Goal: Task Accomplishment & Management: Use online tool/utility

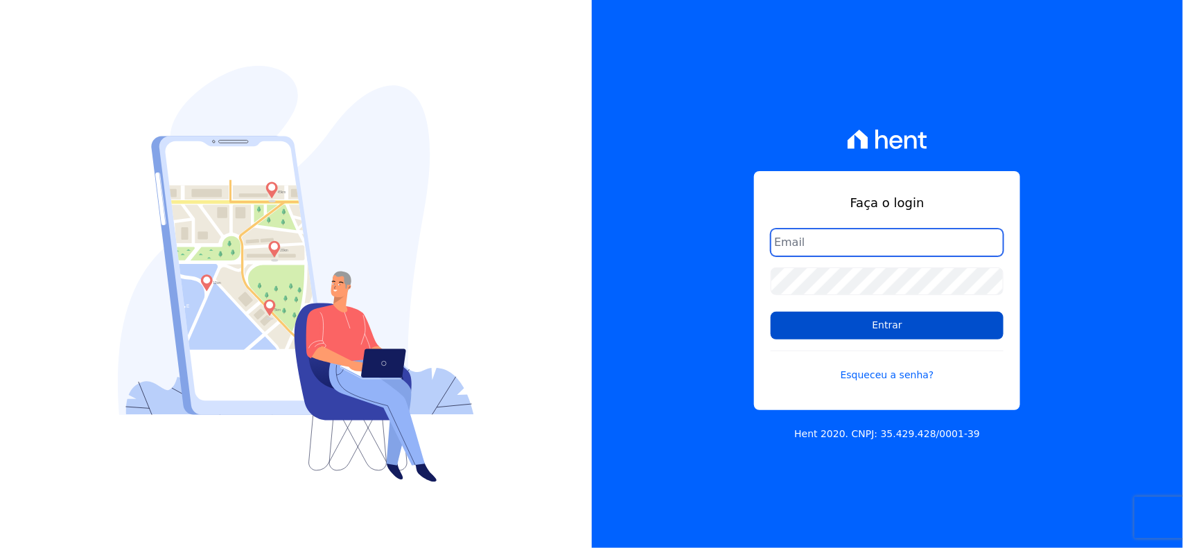
type input "jardimarcoverde@hotmail.com"
click at [865, 331] on input "Entrar" at bounding box center [886, 326] width 233 height 28
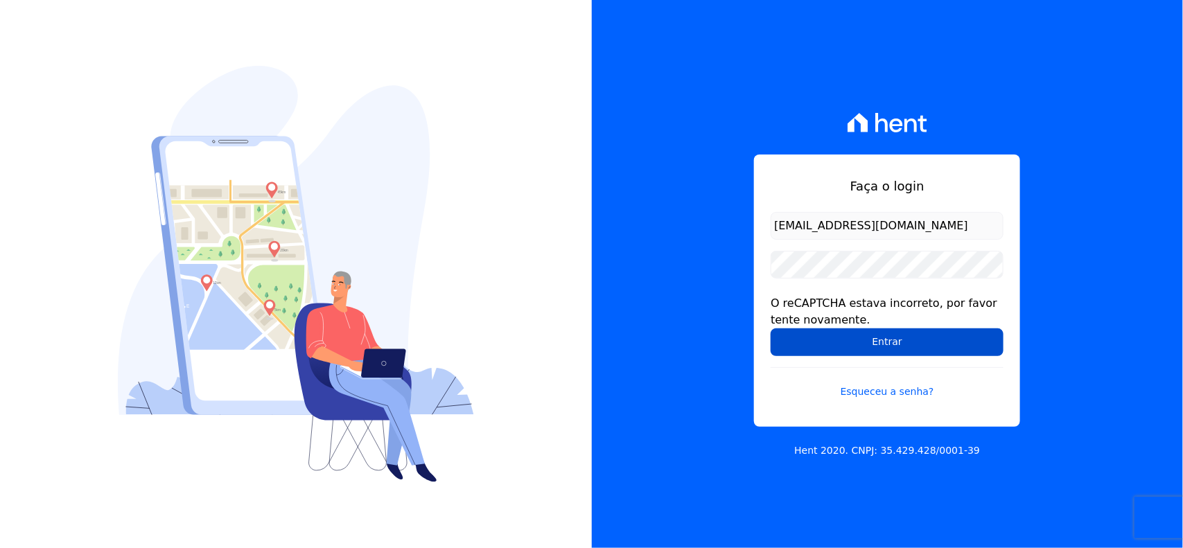
click at [864, 347] on input "Entrar" at bounding box center [886, 342] width 233 height 28
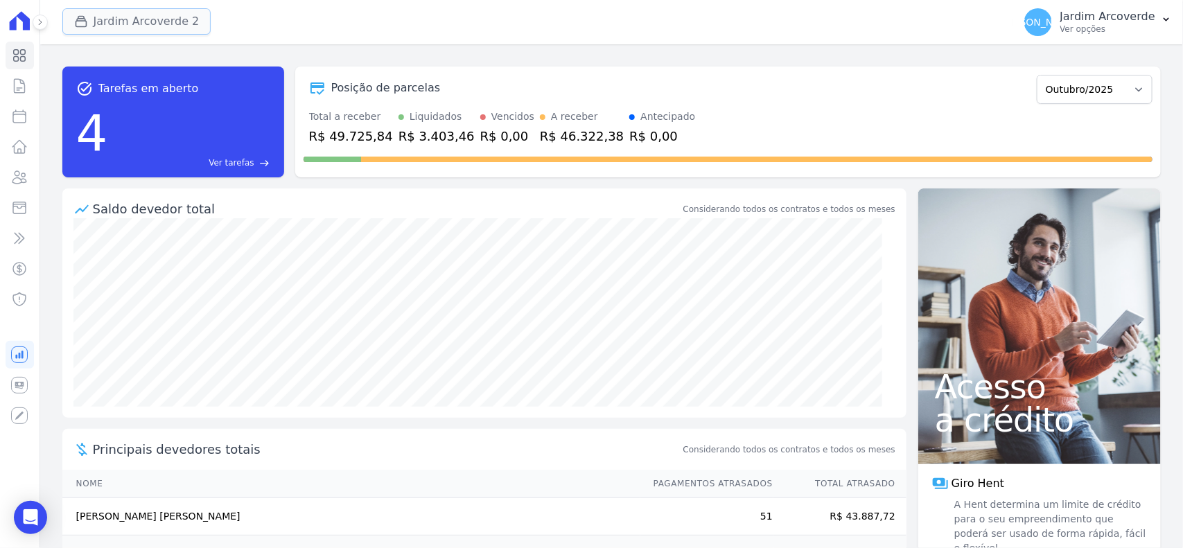
click at [71, 28] on button "Jardim Arcoverde 2" at bounding box center [136, 21] width 149 height 26
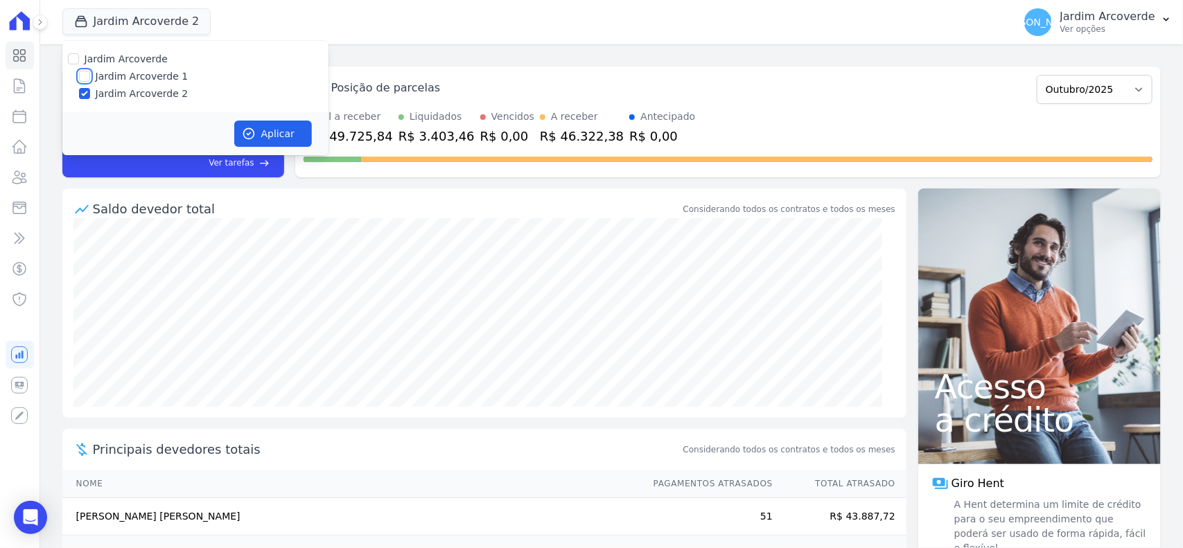
click at [83, 78] on input "Jardim Arcoverde 1" at bounding box center [84, 76] width 11 height 11
checkbox input "true"
click at [260, 125] on button "Aplicar" at bounding box center [273, 134] width 78 height 26
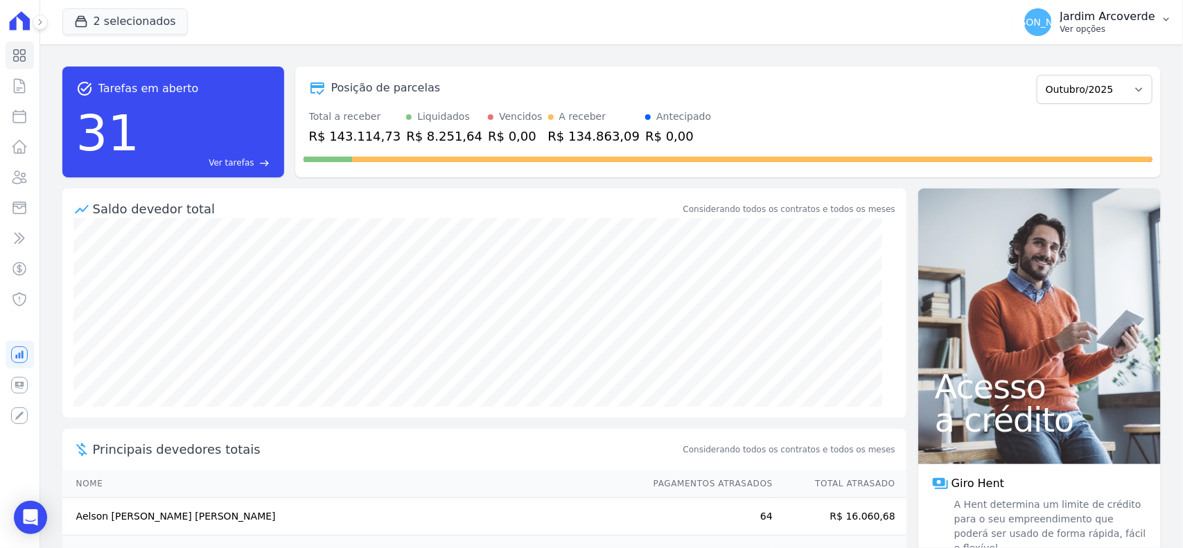
click at [1160, 28] on button "JA Jardim Arcoverde Ver opções" at bounding box center [1098, 22] width 170 height 39
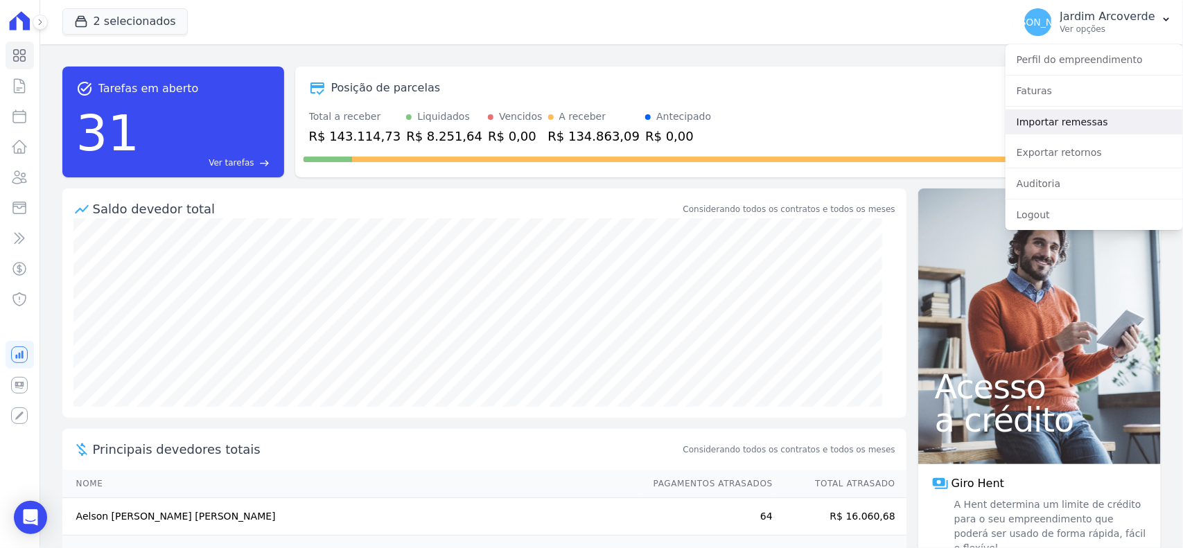
click at [1135, 126] on link "Importar remessas" at bounding box center [1093, 121] width 177 height 25
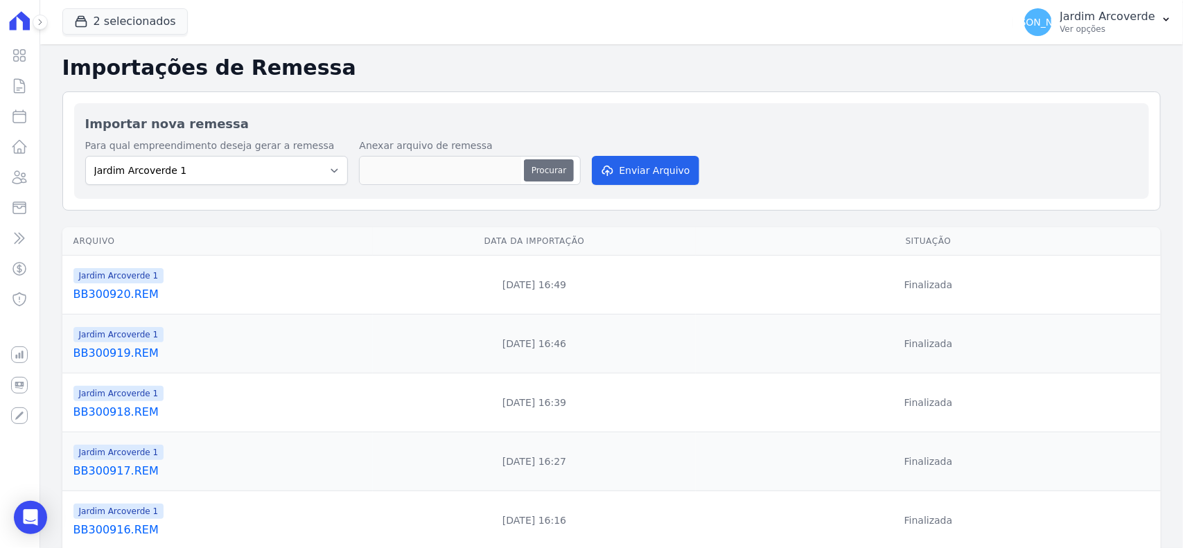
click at [549, 171] on button "Procurar" at bounding box center [549, 170] width 50 height 22
type input "BB01101.REM"
click at [648, 172] on button "Enviar Arquivo" at bounding box center [645, 170] width 107 height 29
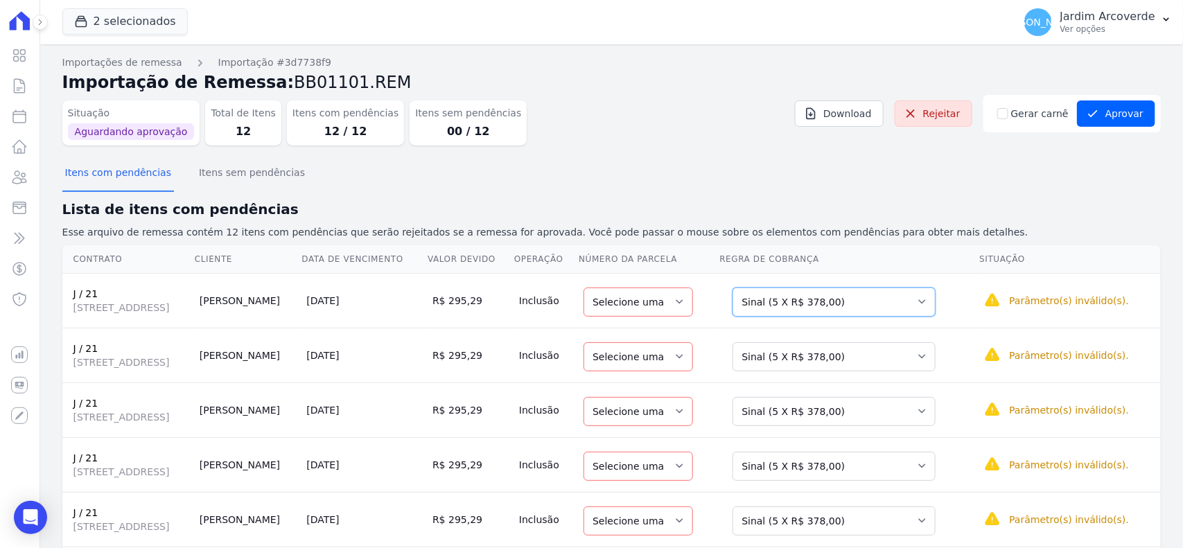
drag, startPoint x: 849, startPoint y: 308, endPoint x: 856, endPoint y: 313, distance: 8.5
click at [849, 308] on select "Selecione uma Nova Parcela Avulsa Parcela Avulsa Existente Sinal (5 X R$ 378,00…" at bounding box center [833, 301] width 203 height 29
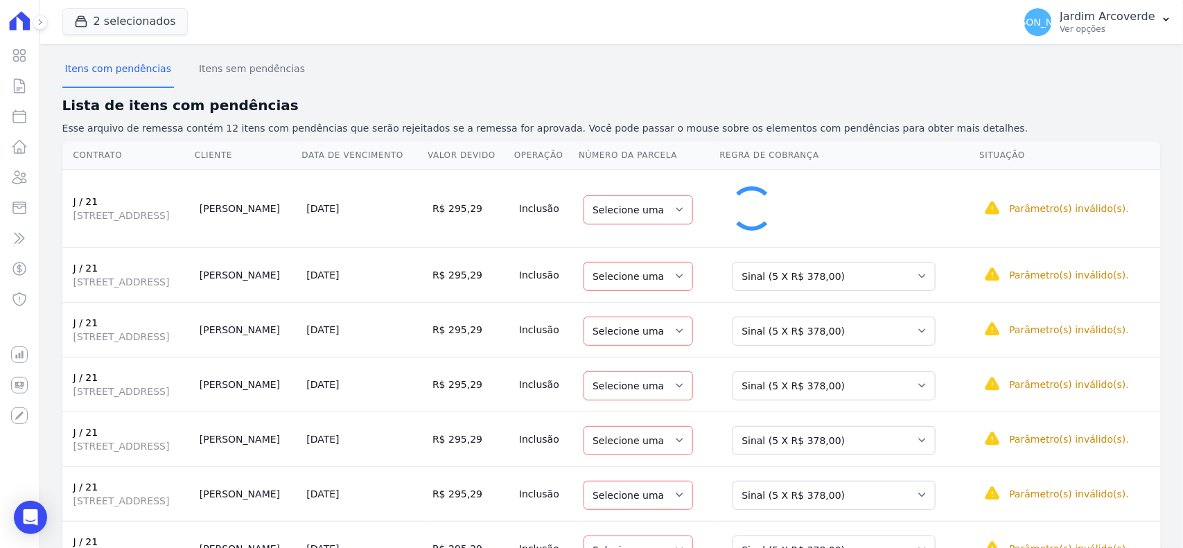
select select "19"
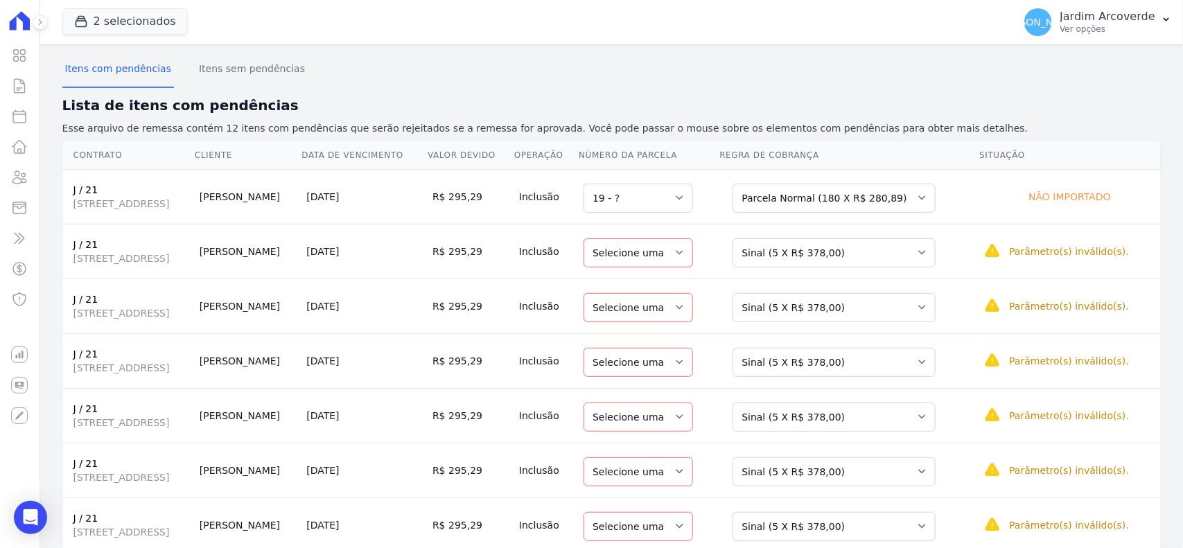
scroll to position [260, 0]
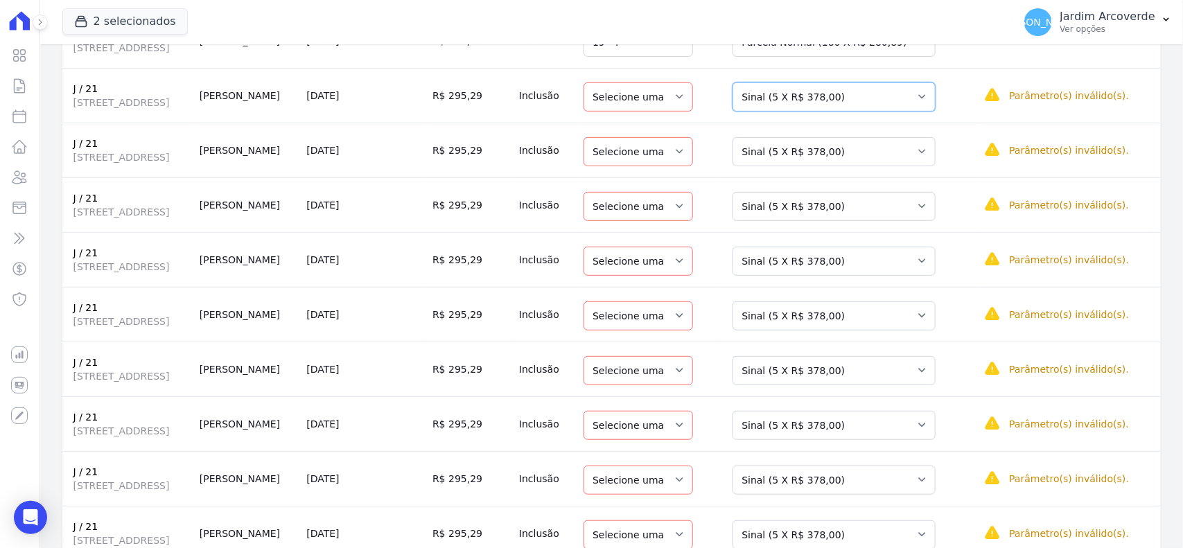
click at [898, 106] on select "Selecione uma Nova Parcela Avulsa Parcela Avulsa Existente Sinal (5 X R$ 378,00…" at bounding box center [833, 96] width 203 height 29
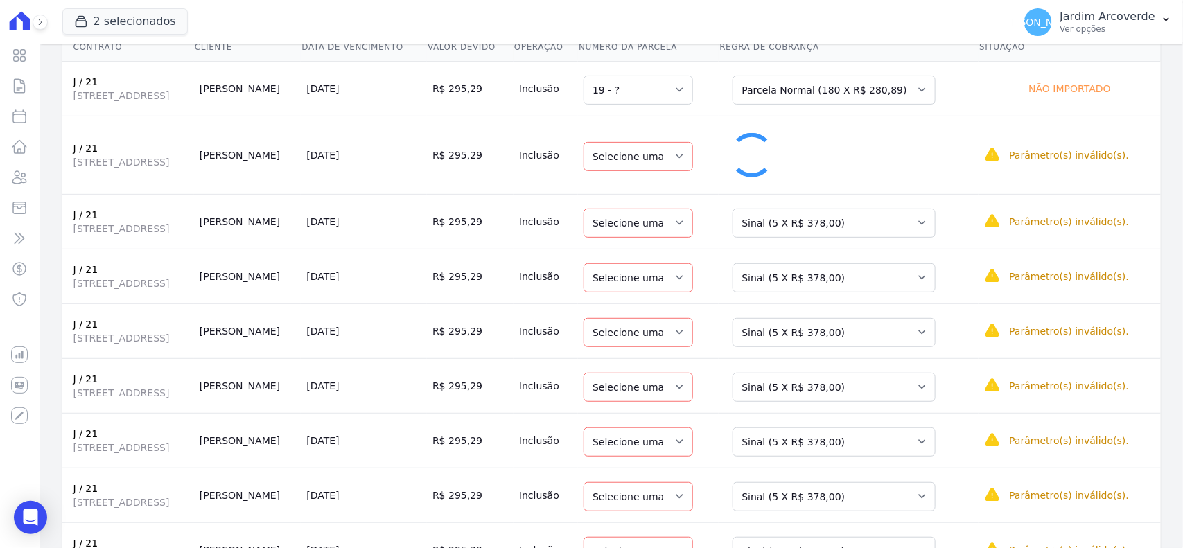
select select "20"
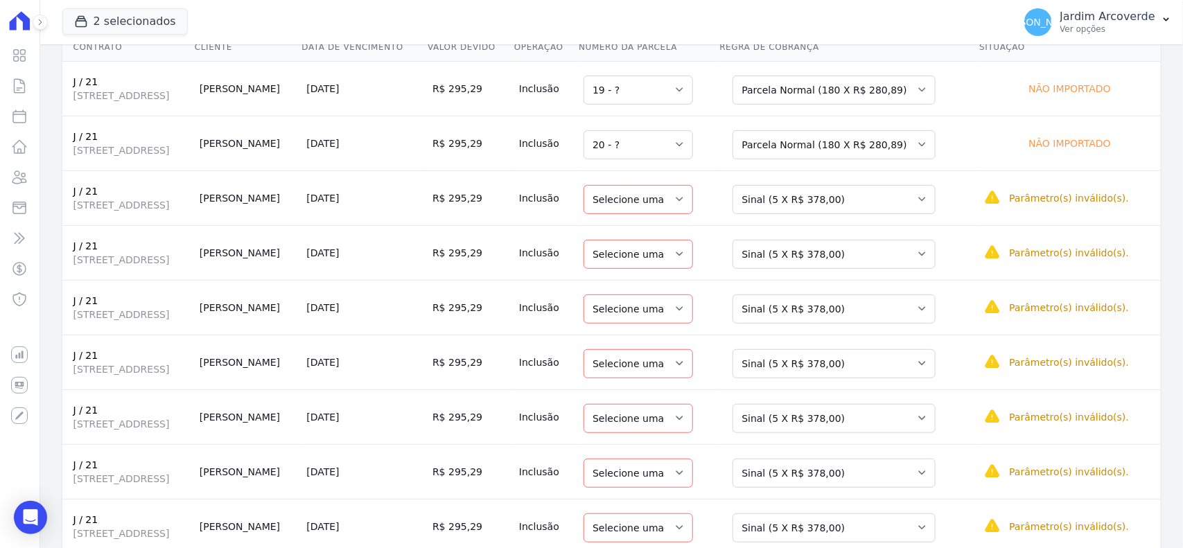
scroll to position [173, 0]
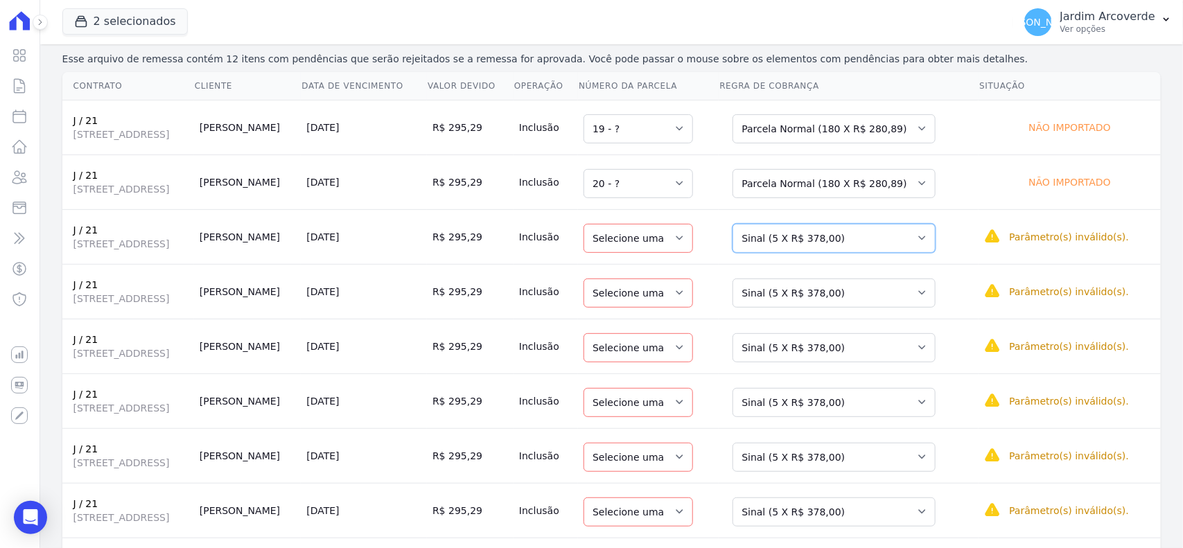
click at [897, 237] on select "Selecione uma Nova Parcela Avulsa Parcela Avulsa Existente Sinal (5 X R$ 378,00…" at bounding box center [833, 238] width 203 height 29
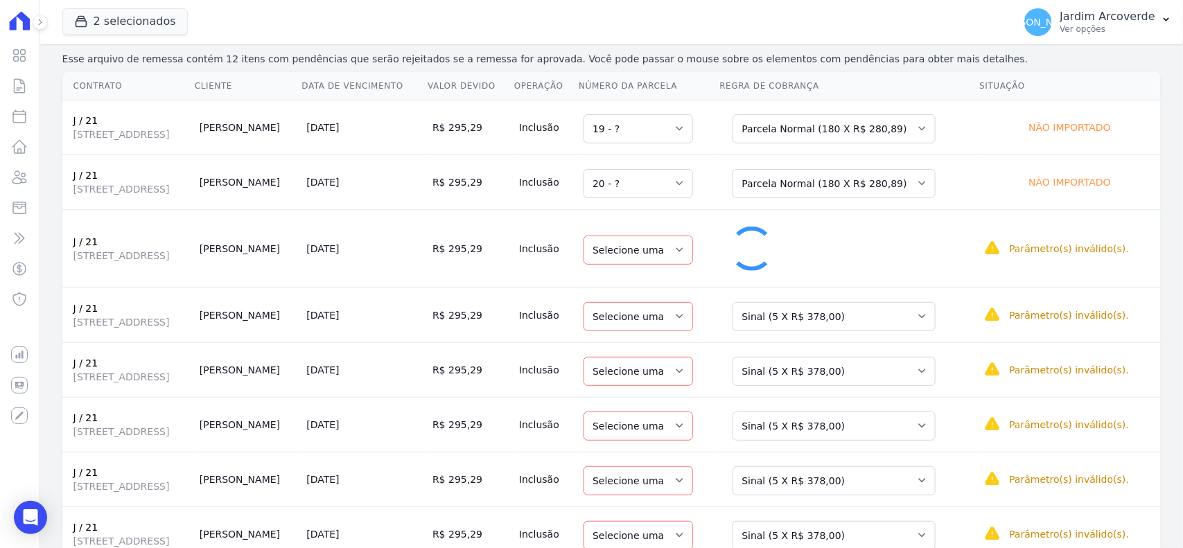
select select "21"
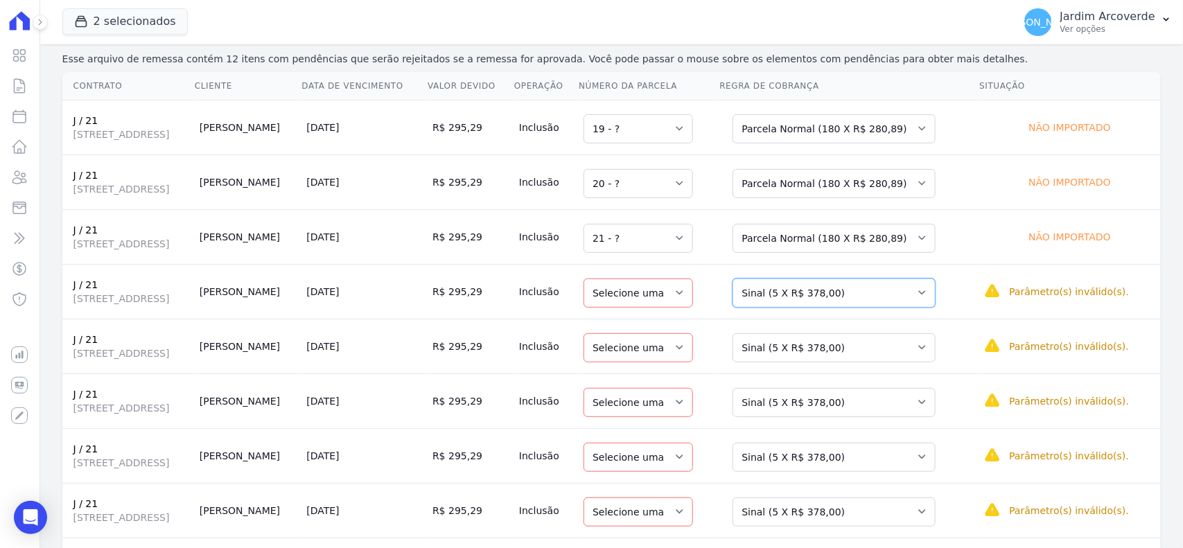
click at [910, 308] on select "Selecione uma Nova Parcela Avulsa Parcela Avulsa Existente Sinal (5 X R$ 378,00…" at bounding box center [833, 292] width 203 height 29
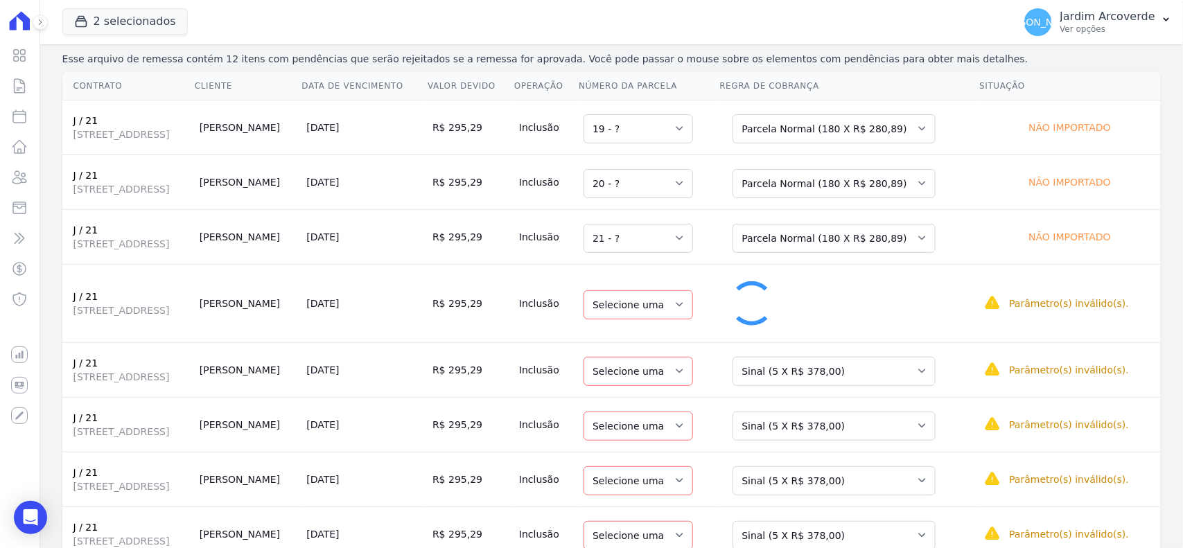
select select "22"
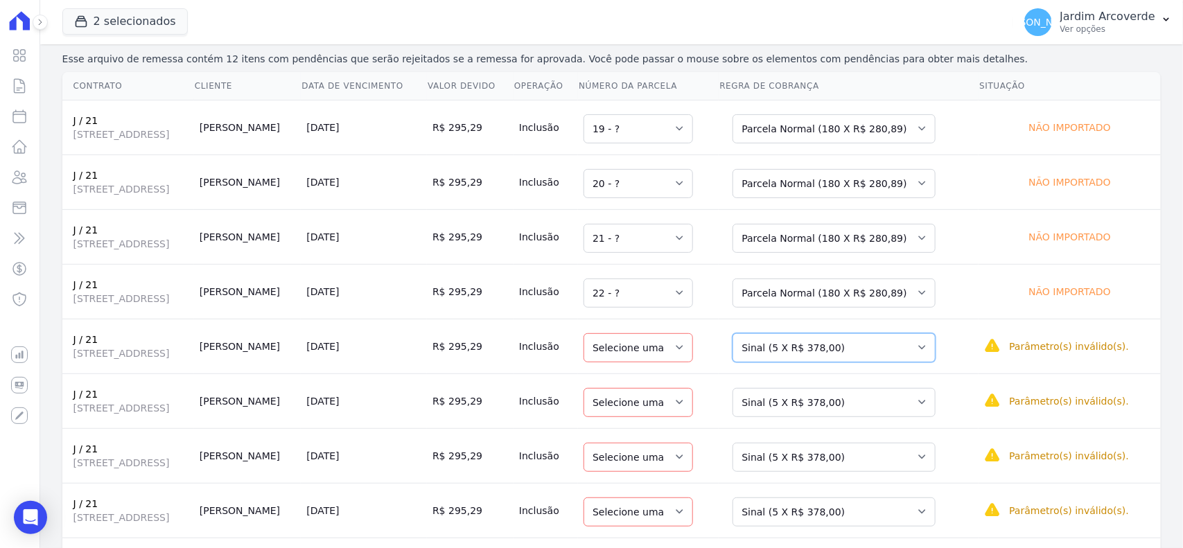
click at [918, 339] on select "Selecione uma Nova Parcela Avulsa Parcela Avulsa Existente Sinal (5 X R$ 378,00…" at bounding box center [833, 347] width 203 height 29
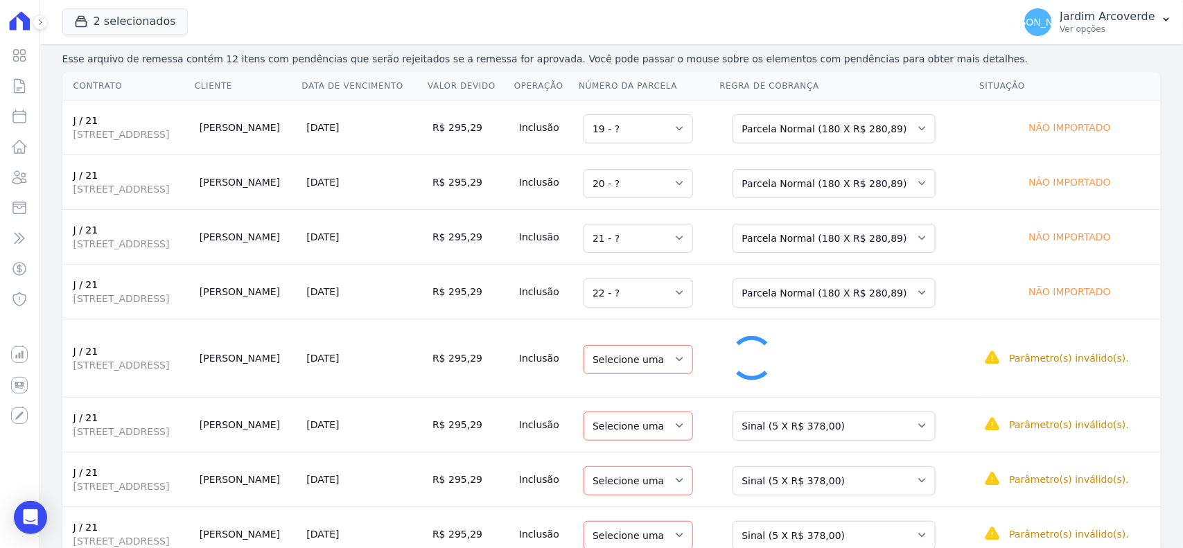
select select "23"
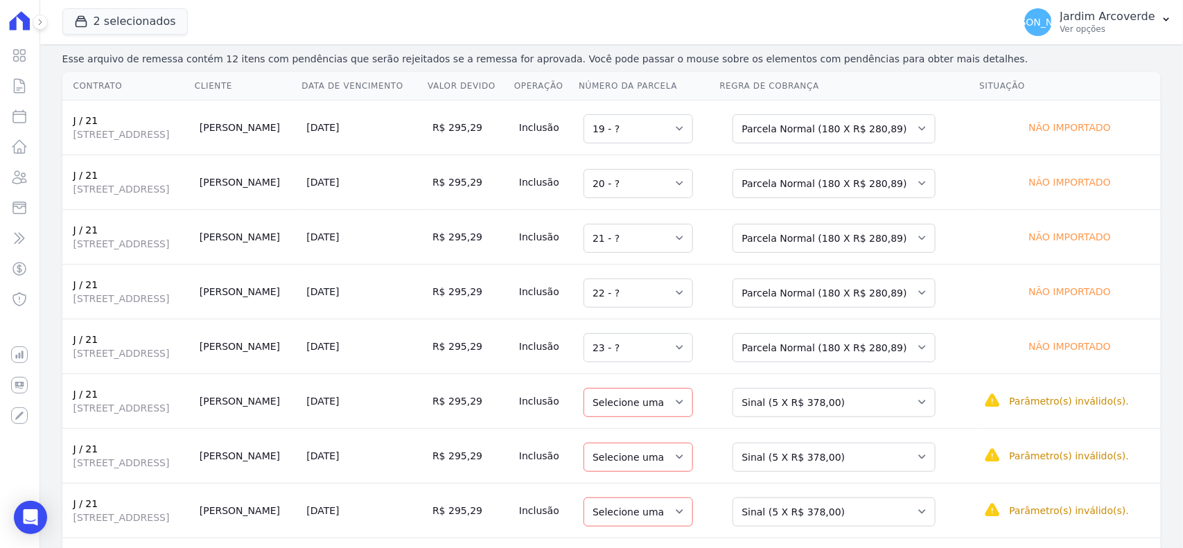
scroll to position [260, 0]
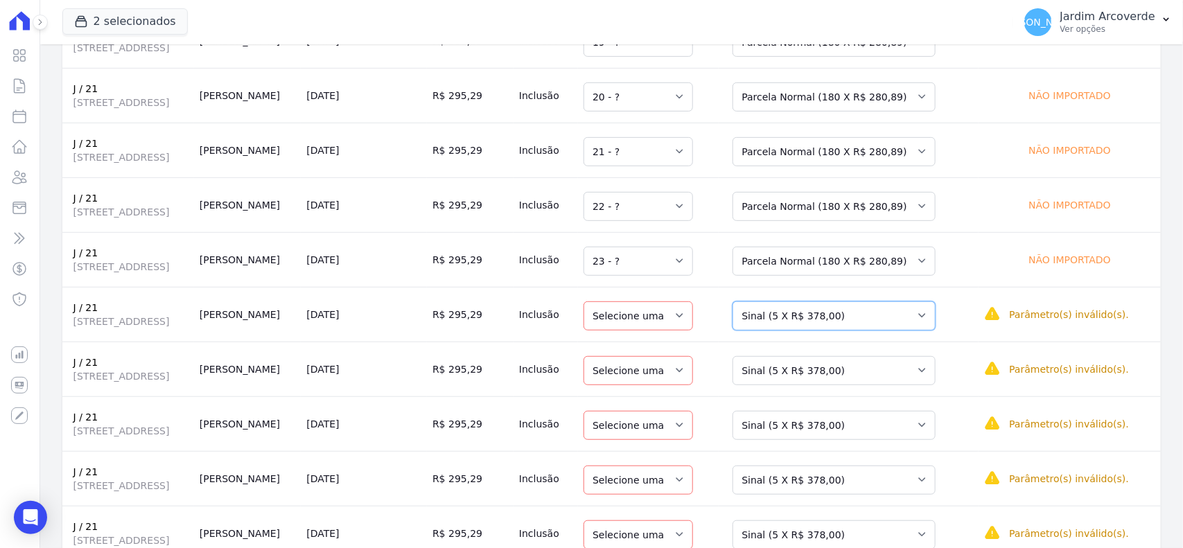
click at [881, 321] on select "Selecione uma Nova Parcela Avulsa Parcela Avulsa Existente Sinal (5 X R$ 378,00…" at bounding box center [833, 315] width 203 height 29
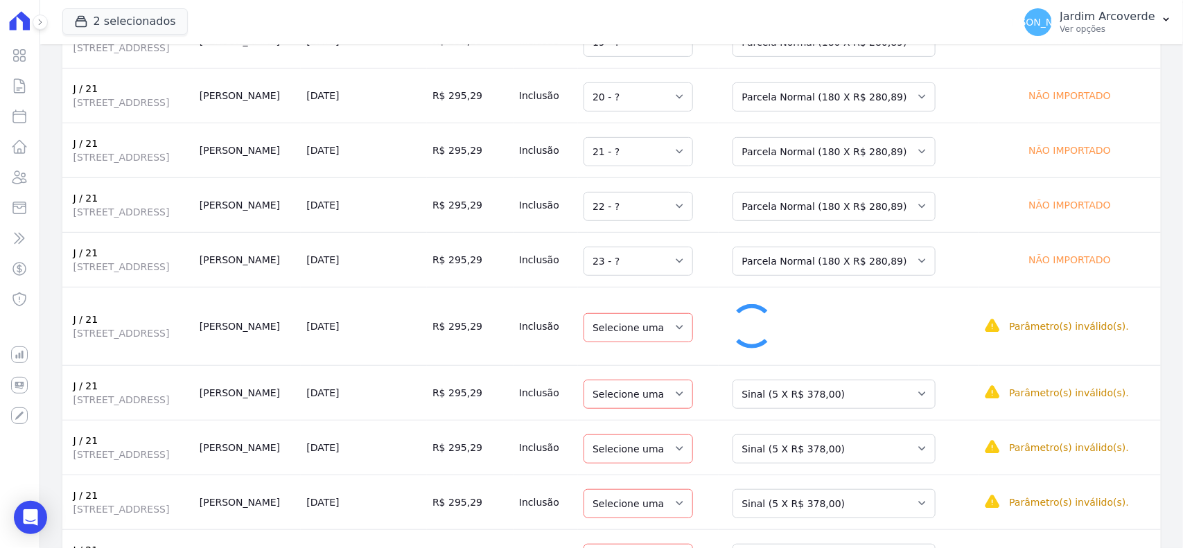
select select "24"
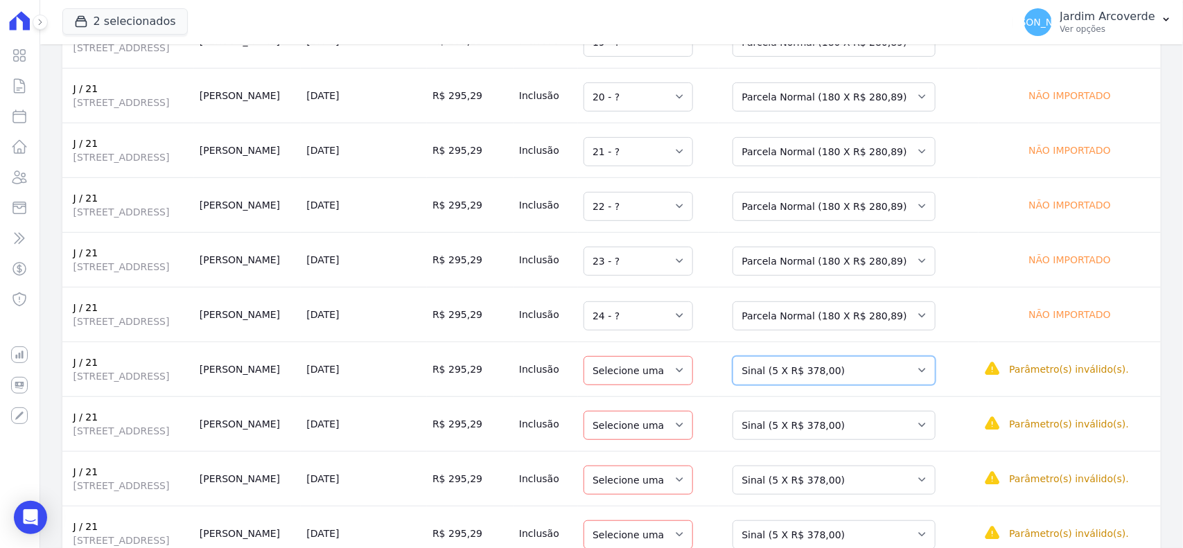
drag, startPoint x: 907, startPoint y: 373, endPoint x: 908, endPoint y: 388, distance: 15.3
click at [907, 373] on select "Selecione uma Nova Parcela Avulsa Parcela Avulsa Existente Sinal (5 X R$ 378,00…" at bounding box center [833, 370] width 203 height 29
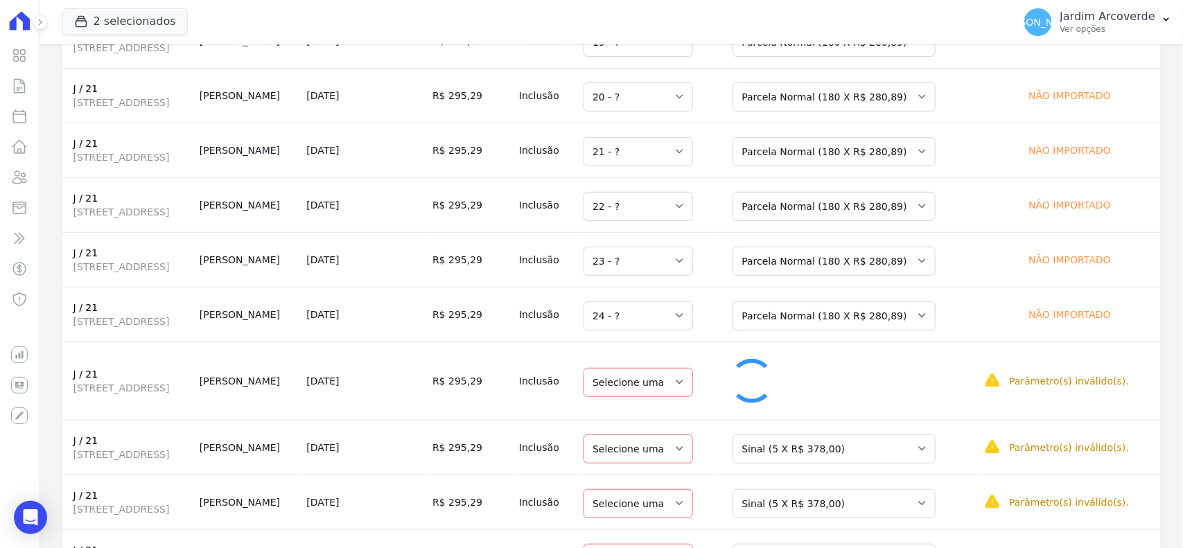
select select "25"
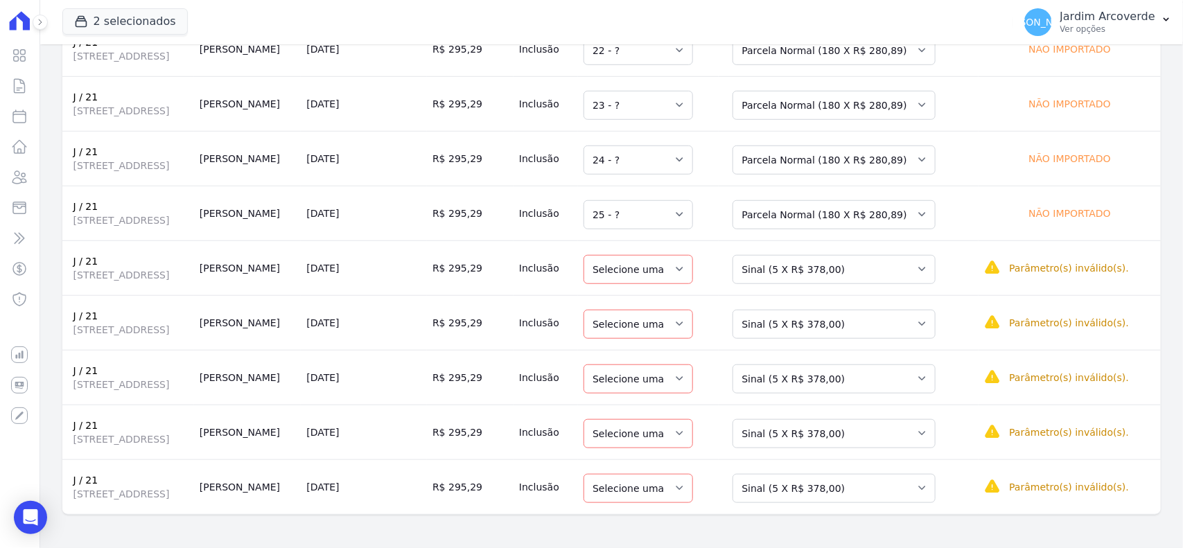
scroll to position [421, 0]
click at [891, 267] on select "Selecione uma Nova Parcela Avulsa Parcela Avulsa Existente Sinal (5 X R$ 378,00…" at bounding box center [833, 269] width 203 height 29
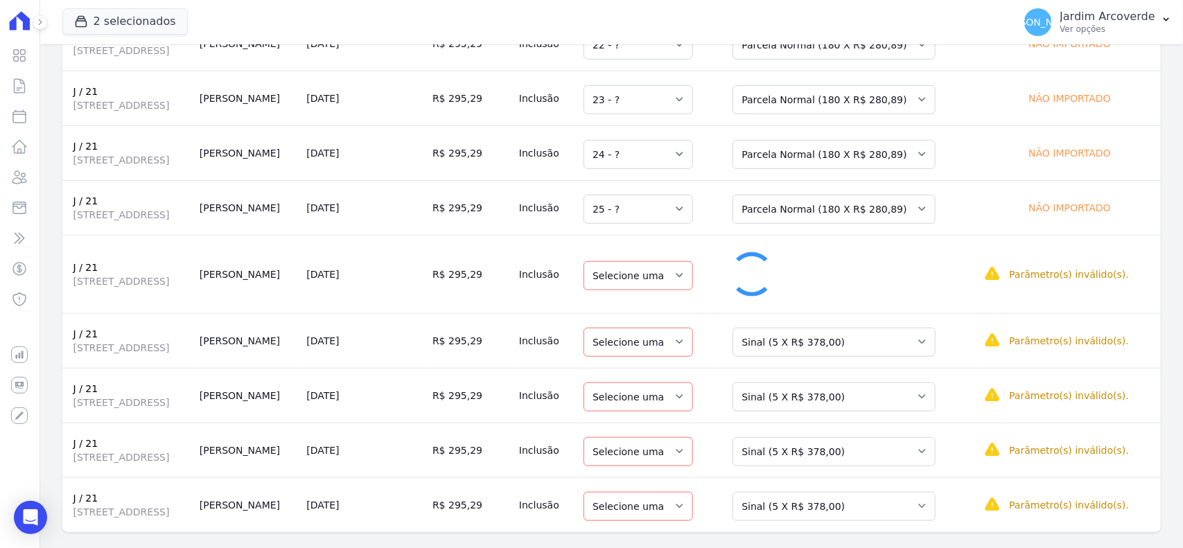
select select "26"
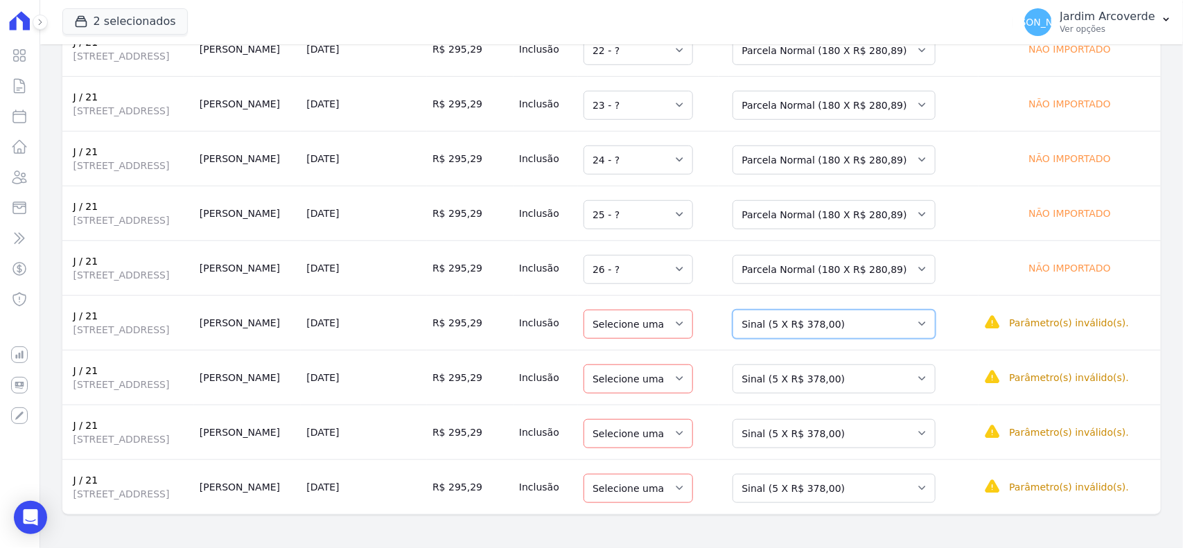
click at [898, 335] on select "Selecione uma Nova Parcela Avulsa Parcela Avulsa Existente Sinal (5 X R$ 378,00…" at bounding box center [833, 324] width 203 height 29
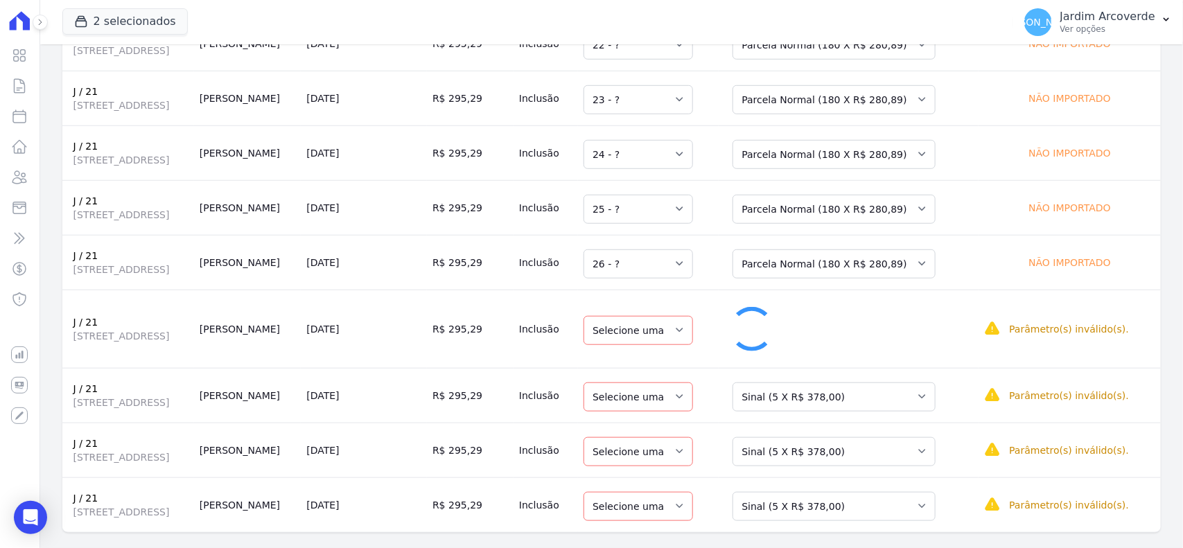
select select "27"
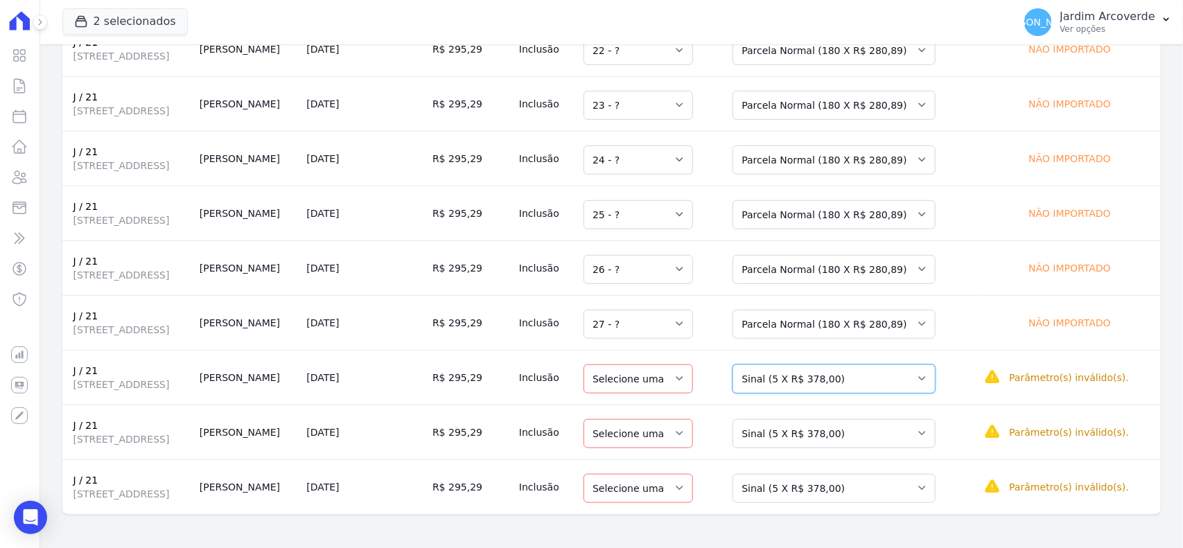
click at [913, 389] on select "Selecione uma Nova Parcela Avulsa Parcela Avulsa Existente Sinal (5 X R$ 378,00…" at bounding box center [833, 378] width 203 height 29
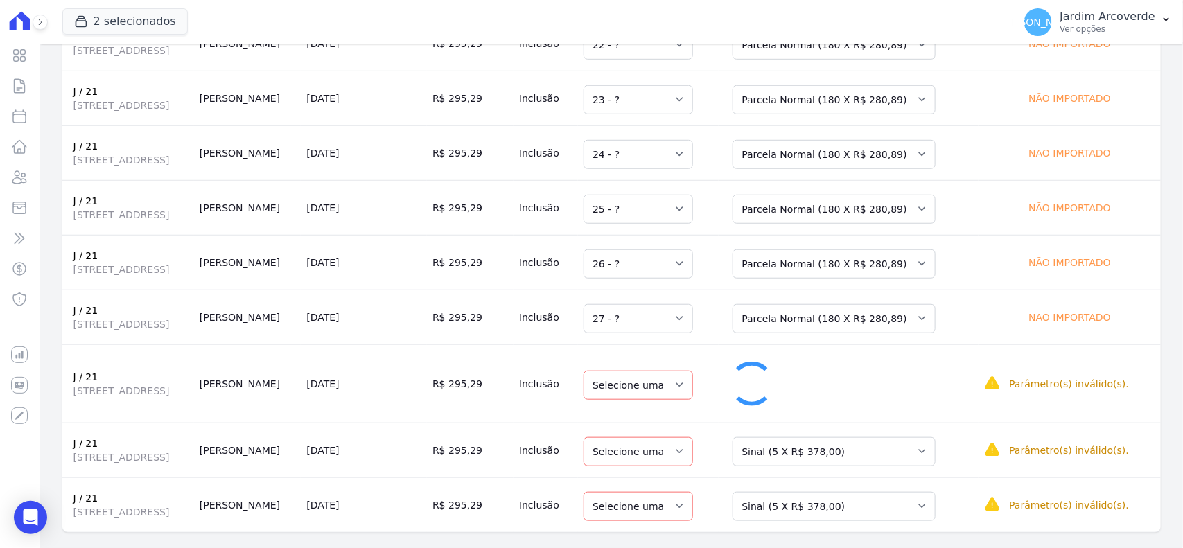
select select "28"
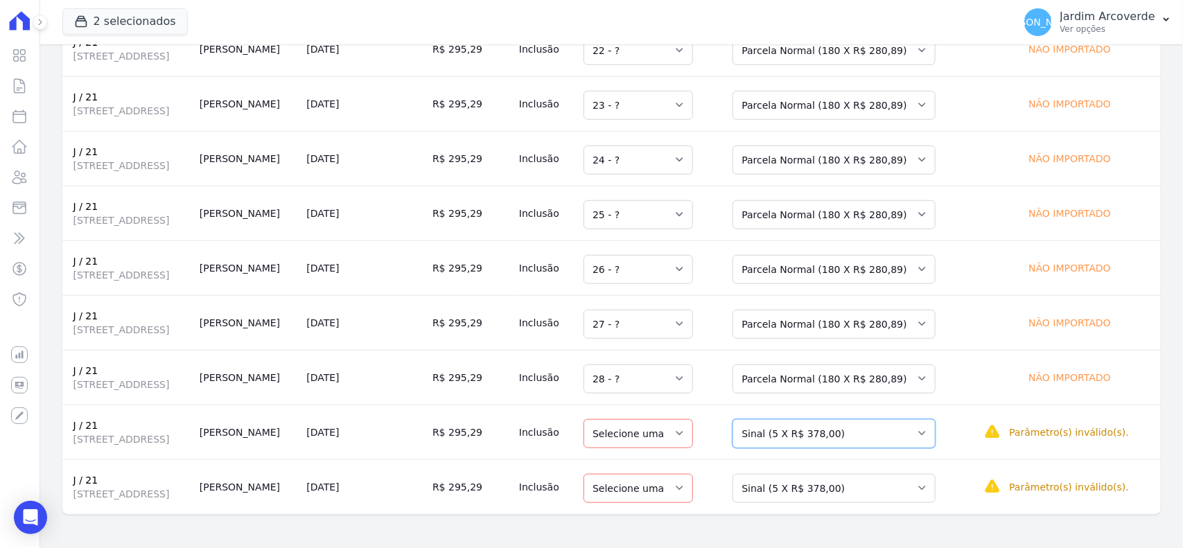
drag, startPoint x: 918, startPoint y: 434, endPoint x: 918, endPoint y: 447, distance: 13.2
click at [918, 434] on select "Selecione uma Nova Parcela Avulsa Parcela Avulsa Existente Sinal (5 X R$ 378,00…" at bounding box center [833, 433] width 203 height 29
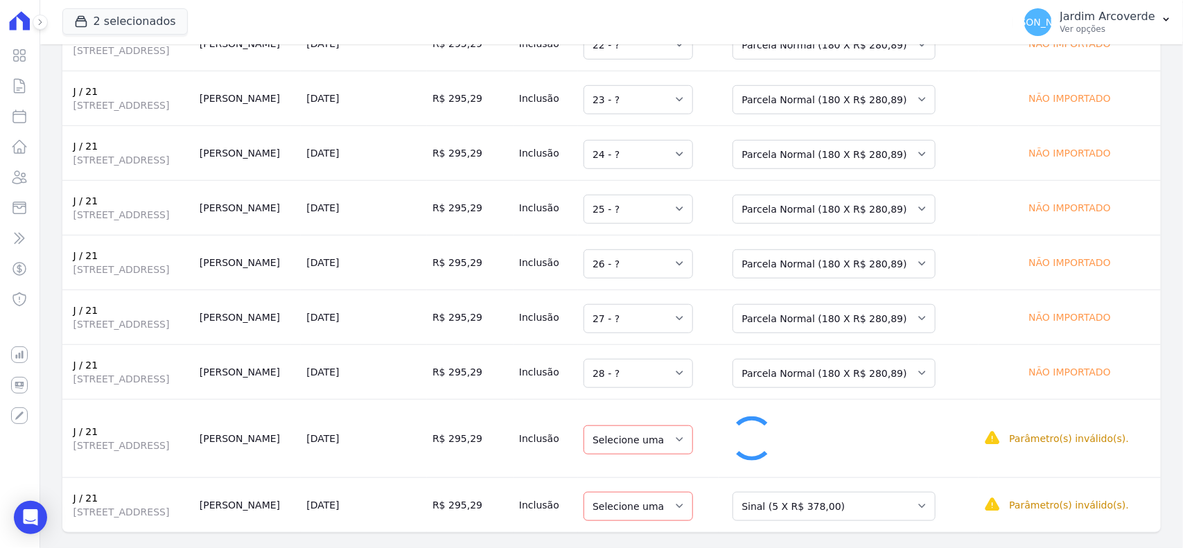
select select "29"
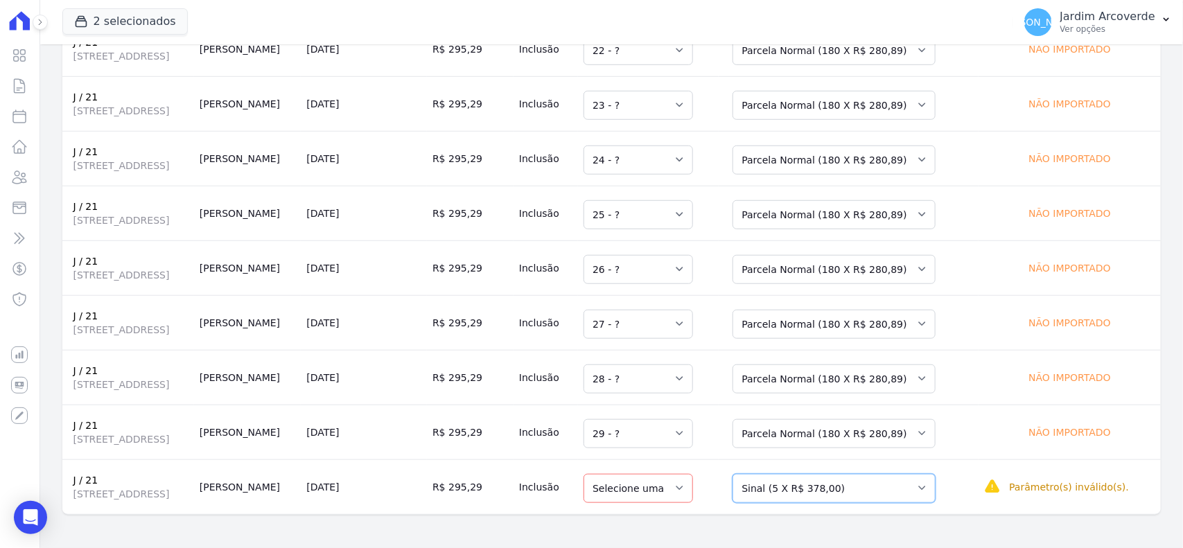
click at [920, 502] on select "Selecione uma Nova Parcela Avulsa Parcela Avulsa Existente Sinal (5 X R$ 378,00…" at bounding box center [833, 488] width 203 height 29
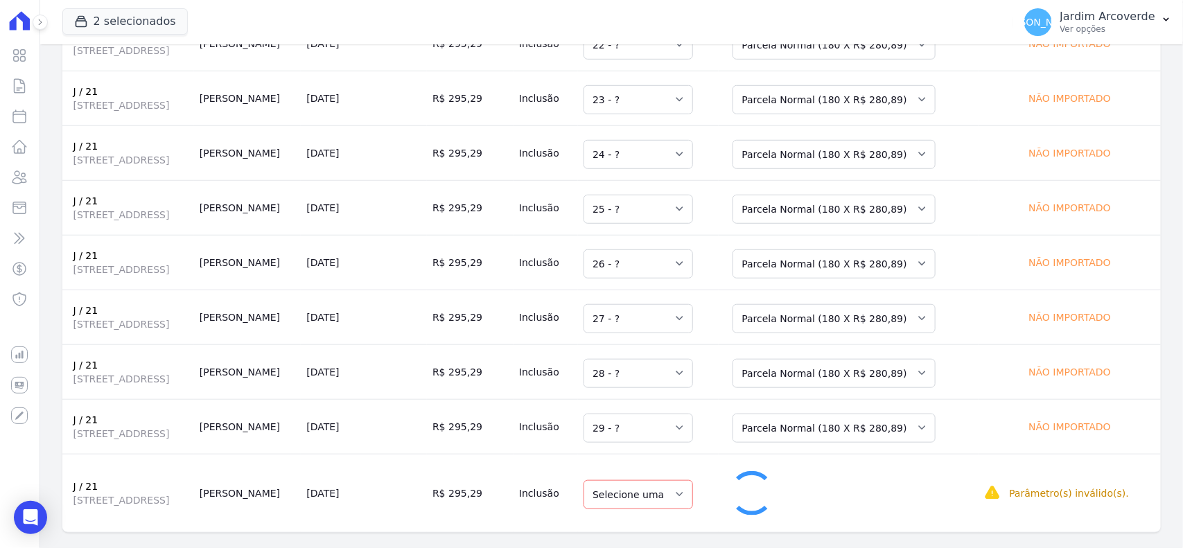
select select "30"
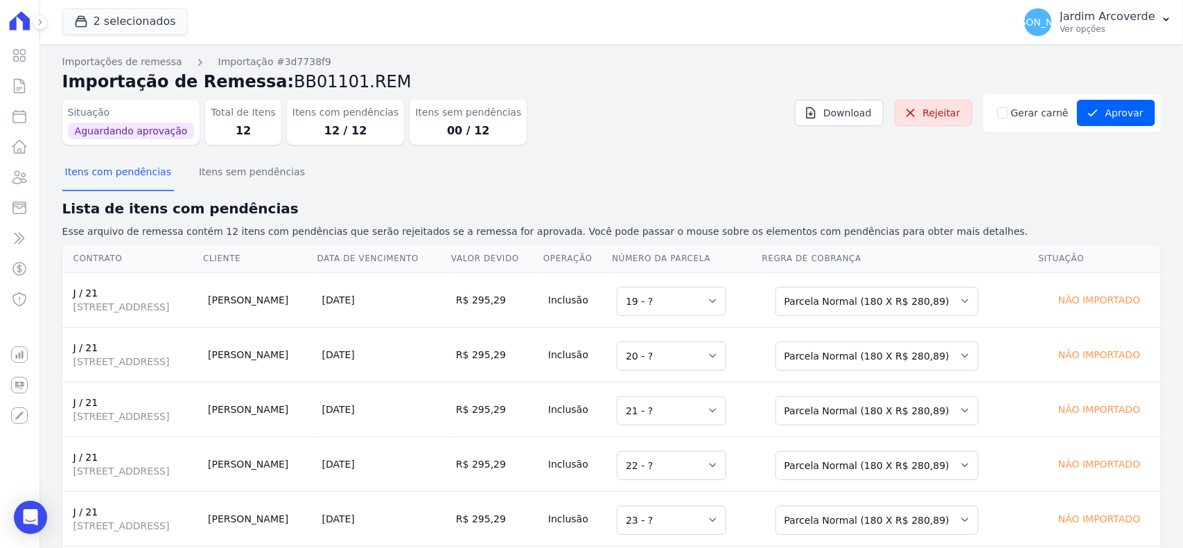
scroll to position [0, 0]
click at [212, 181] on button "Itens sem pendências" at bounding box center [252, 174] width 112 height 36
click at [1001, 115] on input "Gerar carnê" at bounding box center [1002, 113] width 11 height 11
checkbox input "true"
click at [1047, 185] on div "Itens com pendências Itens sem pendências" at bounding box center [611, 174] width 1098 height 34
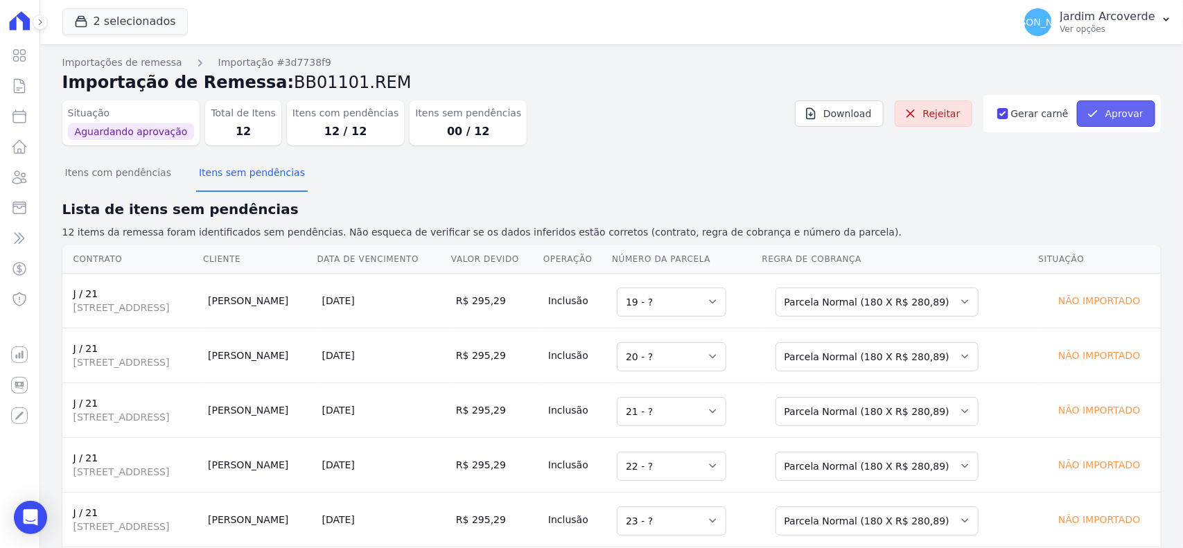
click at [1119, 119] on button "Aprovar" at bounding box center [1116, 113] width 78 height 26
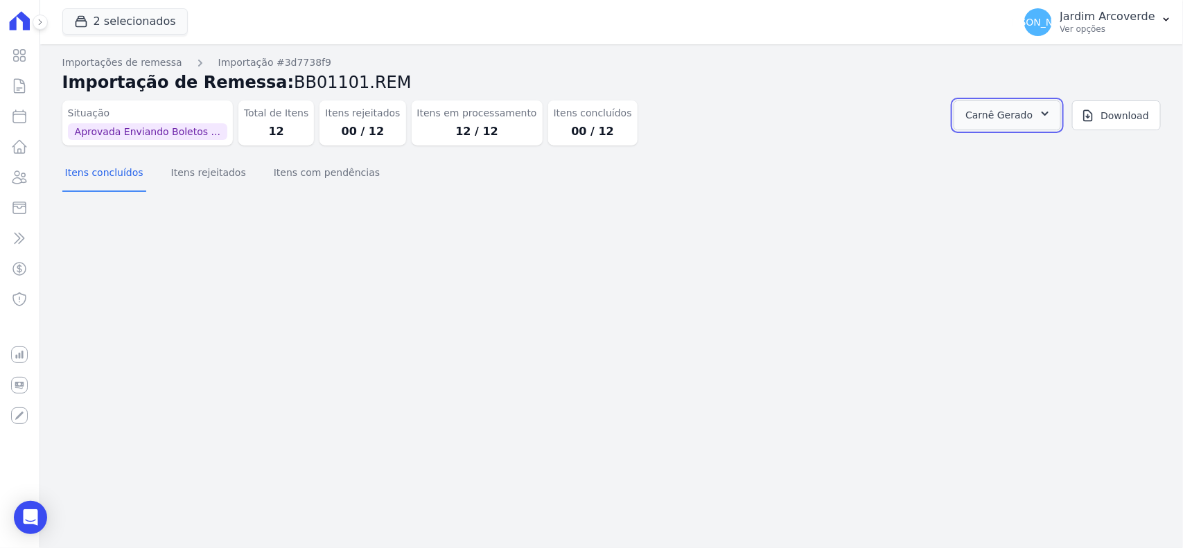
click at [1061, 105] on button "Carnê Gerado" at bounding box center [1006, 115] width 107 height 30
click at [1063, 149] on link "Abrir" at bounding box center [1043, 153] width 39 height 18
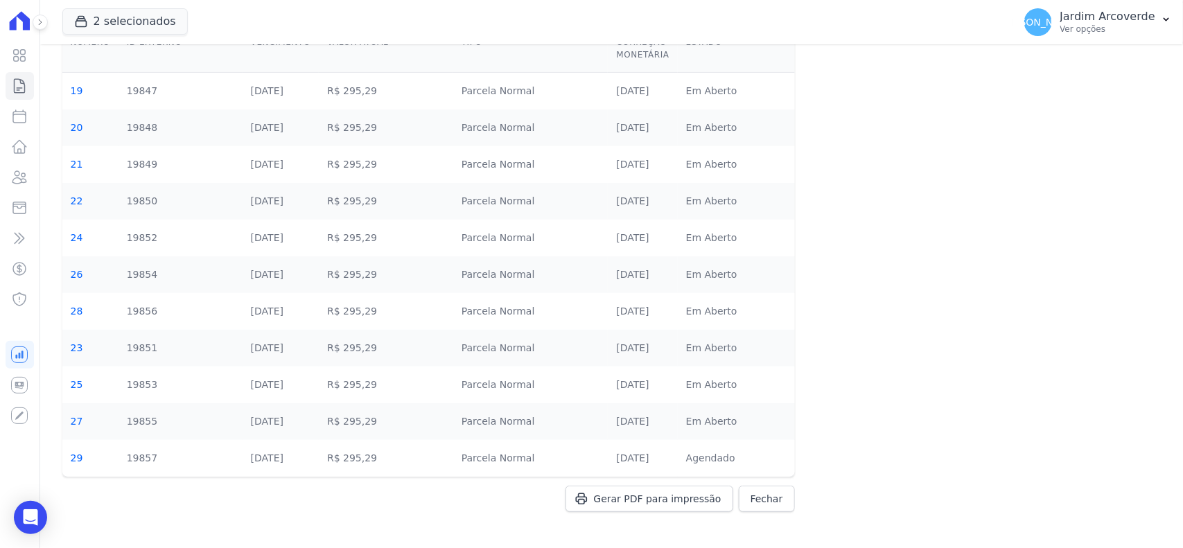
scroll to position [116, 0]
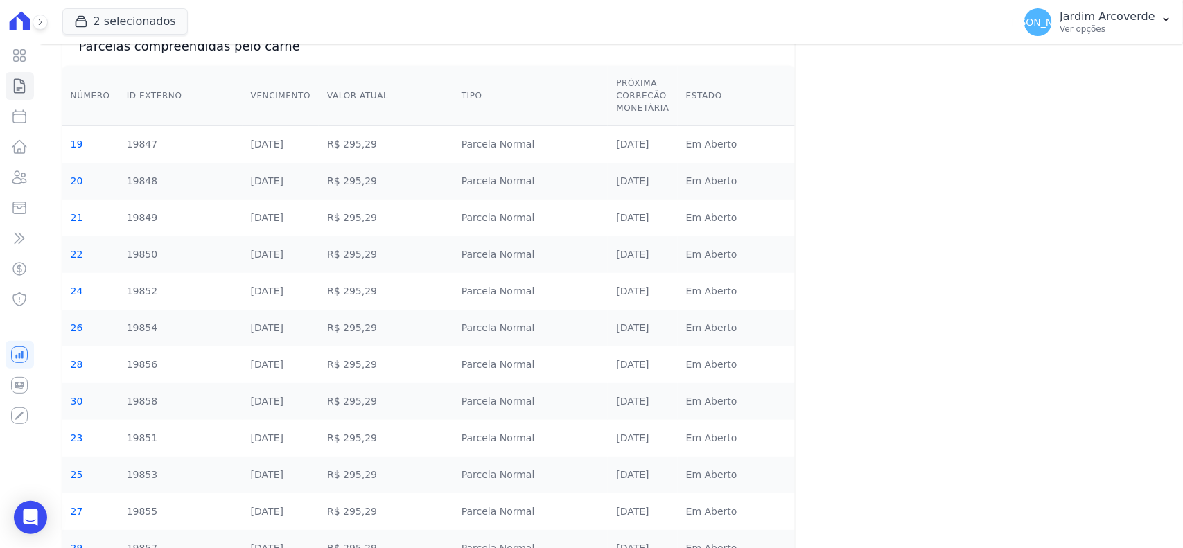
scroll to position [152, 0]
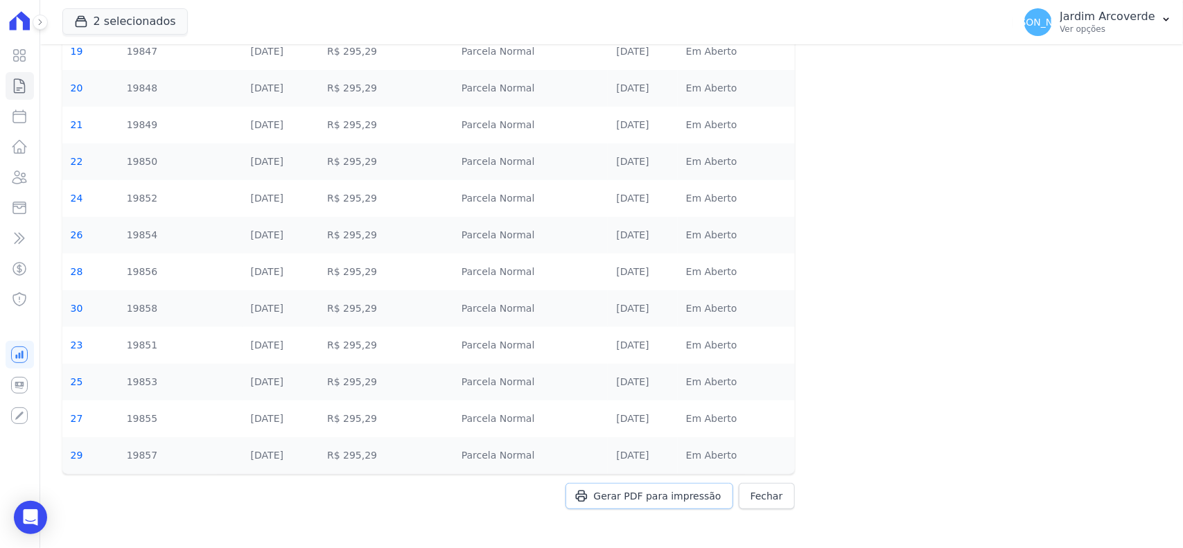
click at [649, 501] on span "Gerar PDF para impressão" at bounding box center [657, 496] width 127 height 14
